Goal: Communication & Community: Answer question/provide support

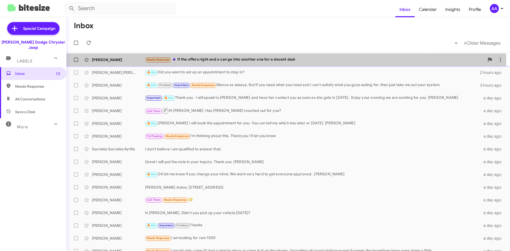
click at [232, 62] on div "Needs Response If the offers right and o can ge into another one for a decent d…" at bounding box center [315, 60] width 340 height 6
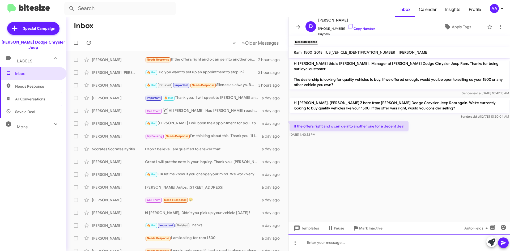
click at [336, 244] on div at bounding box center [400, 242] width 222 height 17
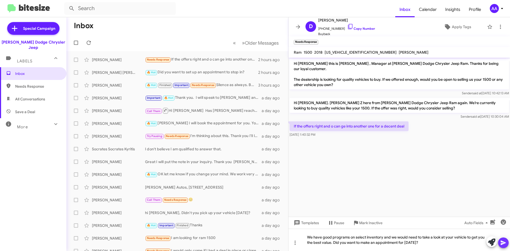
click at [502, 246] on span at bounding box center [503, 243] width 6 height 11
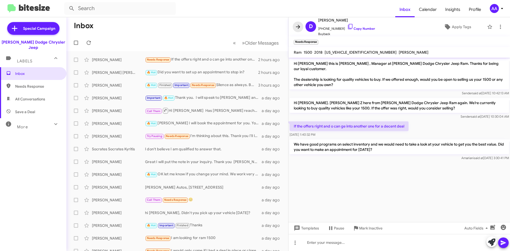
click at [299, 25] on icon at bounding box center [298, 27] width 6 height 6
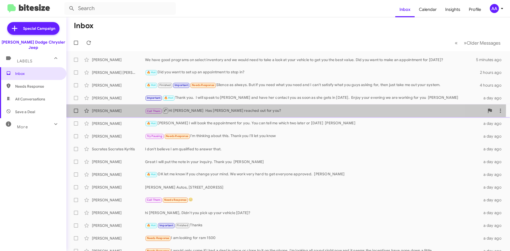
click at [215, 109] on div "Call Them Hi Shawn Has Anthony reached out for you?" at bounding box center [315, 110] width 340 height 7
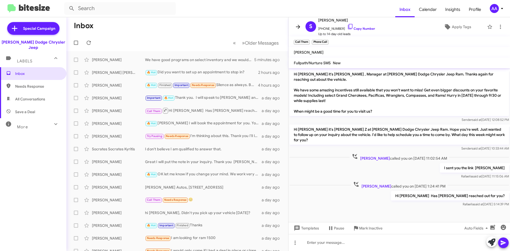
click at [297, 26] on icon at bounding box center [298, 27] width 6 height 6
